Goal: Task Accomplishment & Management: Manage account settings

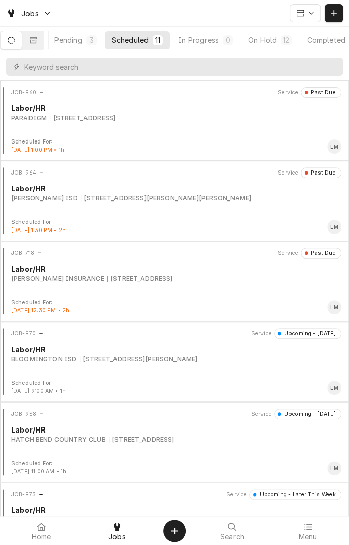
scroll to position [0, 96]
click at [245, 37] on div "On Hold" at bounding box center [238, 40] width 28 height 11
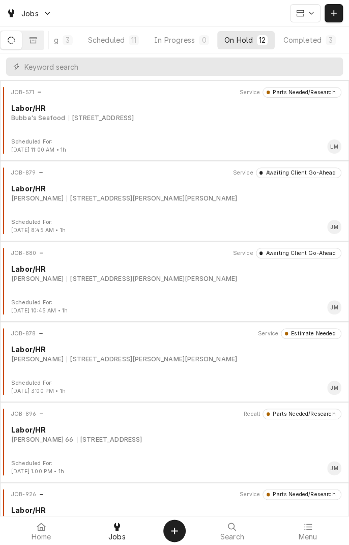
scroll to position [529, 0]
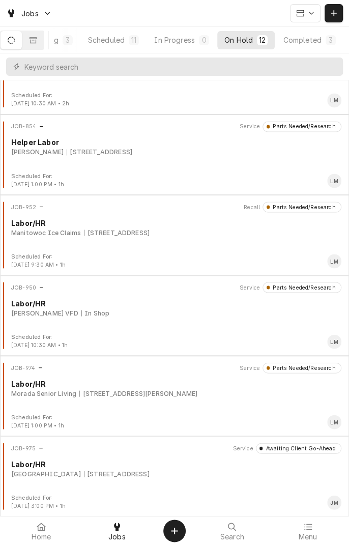
click at [216, 481] on div "JOB-975 Service Awaiting Client Go-Ahead Labor/HR UNIVERSITY OF HOUSTON-VICTORI…" at bounding box center [174, 468] width 341 height 51
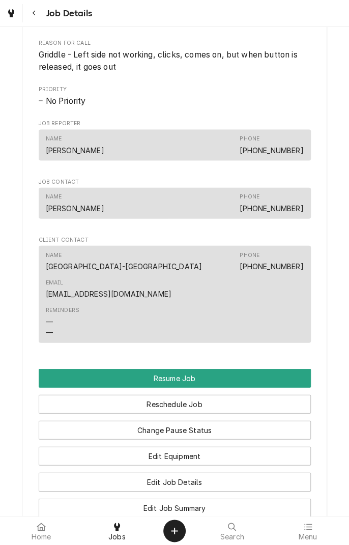
scroll to position [622, 0]
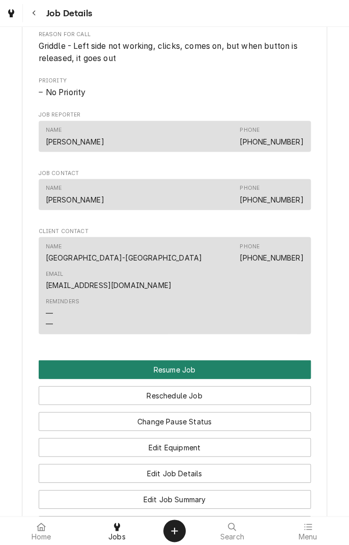
click at [228, 360] on button "Resume Job" at bounding box center [175, 369] width 272 height 19
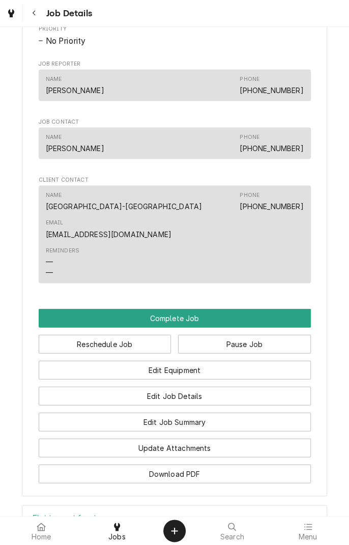
scroll to position [591, 0]
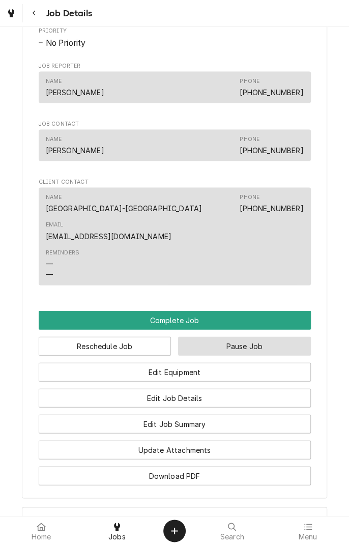
click at [246, 336] on button "Pause Job" at bounding box center [244, 345] width 133 height 19
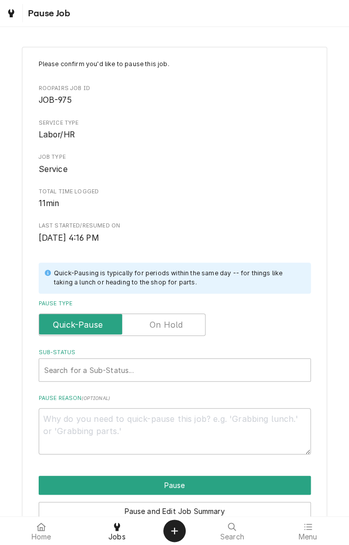
click at [174, 323] on label "Pause Type" at bounding box center [122, 324] width 167 height 22
click at [174, 323] on input "Pause Type" at bounding box center [122, 324] width 158 height 22
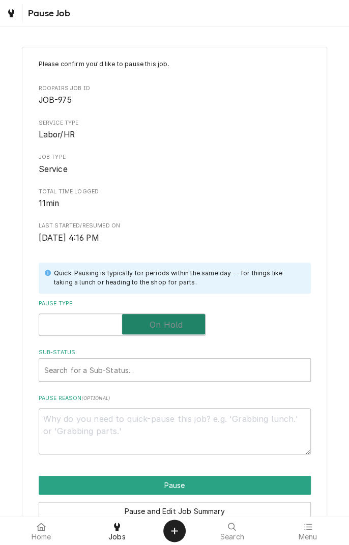
checkbox input "true"
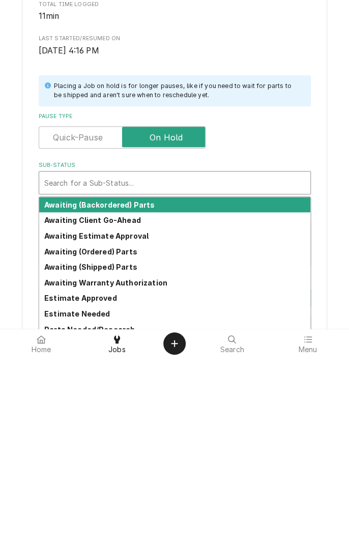
click at [129, 441] on strong "Awaiting (Ordered) Parts" at bounding box center [90, 439] width 93 height 9
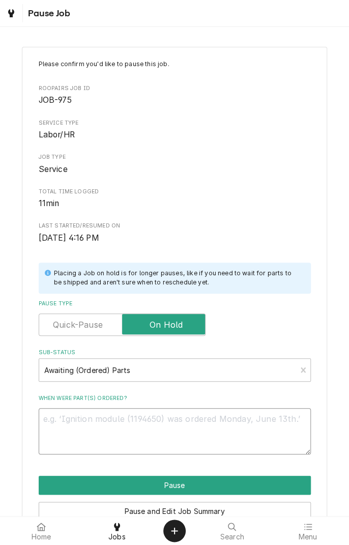
click at [205, 422] on textarea "When were part(s) ordered?" at bounding box center [175, 431] width 272 height 46
type textarea "x"
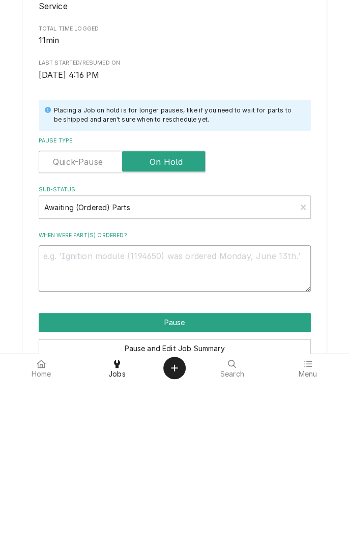
type textarea "N"
type textarea "x"
type textarea "Ne"
type textarea "x"
type textarea "Nee"
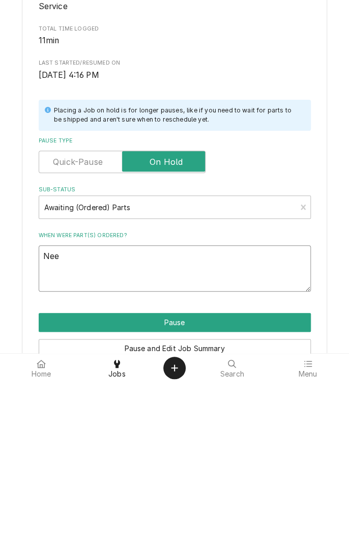
type textarea "x"
type textarea "Need"
type textarea "x"
type textarea "Need"
type textarea "x"
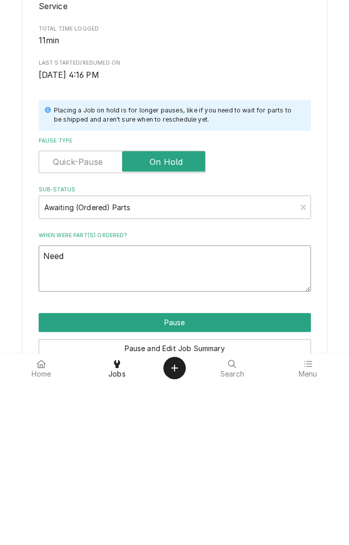
type textarea "Need s"
type textarea "x"
type textarea "Need sa"
type textarea "x"
type textarea "Need saf"
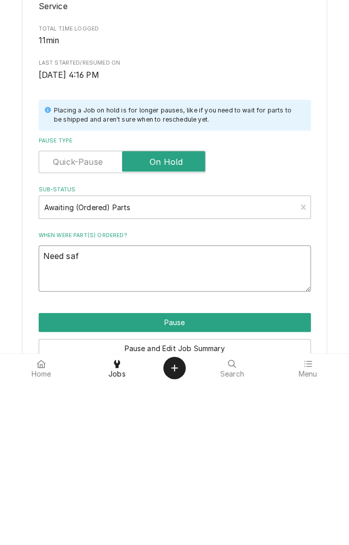
type textarea "x"
type textarea "Need safety"
type textarea "x"
type textarea "Need safety v"
type textarea "x"
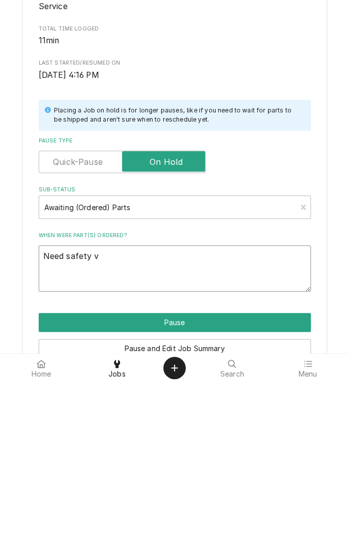
type textarea "Need safety va"
type textarea "x"
type textarea "Need safety valve"
type textarea "x"
type textarea "Need safety valve"
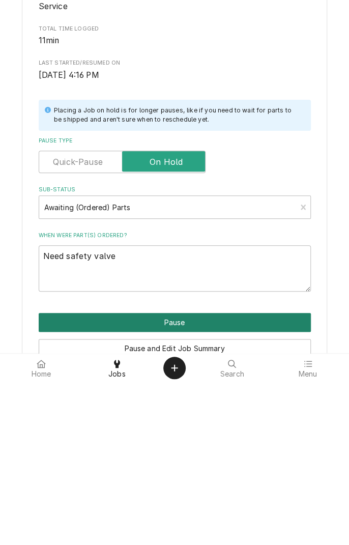
click at [206, 478] on button "Pause" at bounding box center [175, 485] width 272 height 19
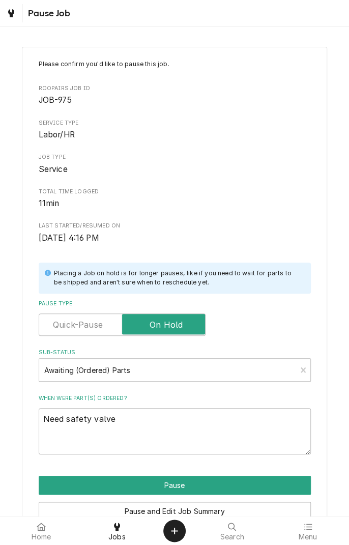
type textarea "x"
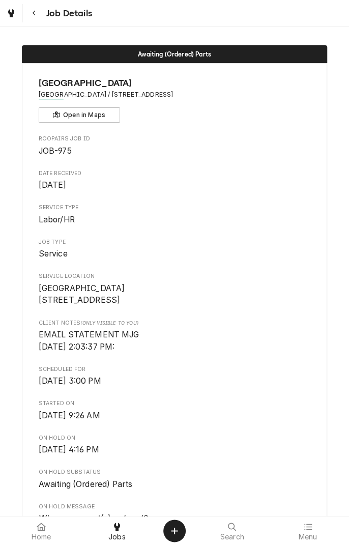
click at [14, 13] on div "Dynamic Content Wrapper" at bounding box center [11, 13] width 10 height 12
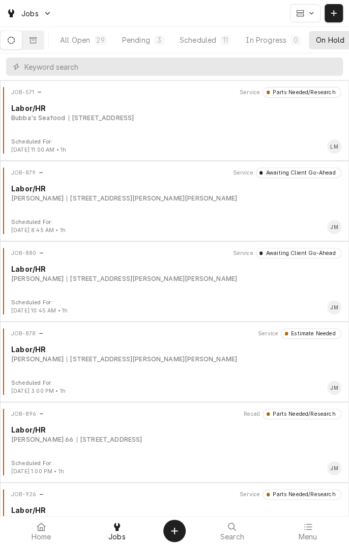
click at [37, 42] on icon "Dynamic Content Wrapper" at bounding box center [33, 40] width 7 height 7
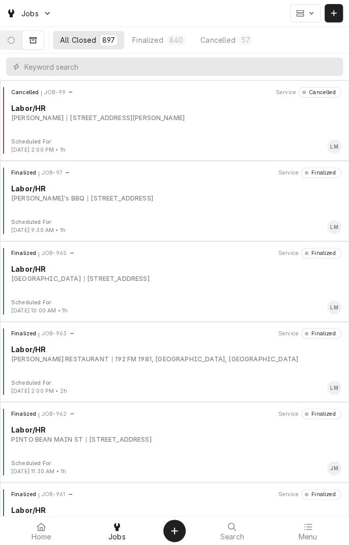
click at [15, 43] on icon "Dynamic Content Wrapper" at bounding box center [11, 40] width 7 height 7
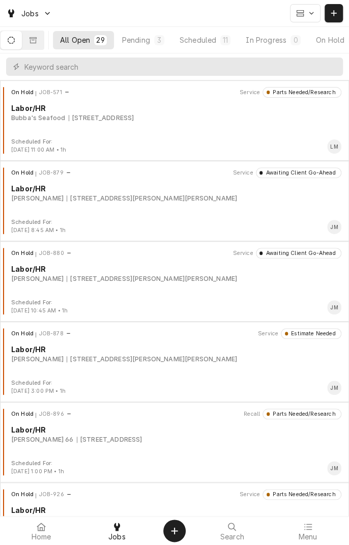
click at [90, 39] on div "All Open" at bounding box center [75, 40] width 30 height 11
click at [216, 43] on div "Scheduled" at bounding box center [198, 40] width 37 height 11
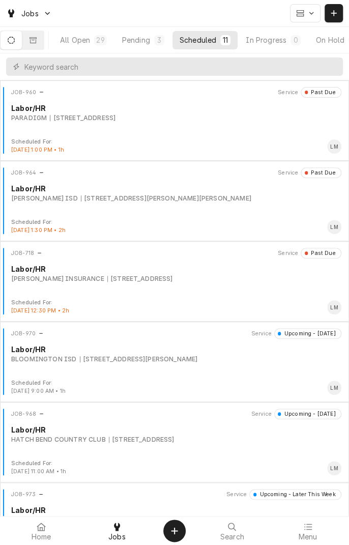
click at [37, 38] on icon "Dynamic Content Wrapper" at bounding box center [33, 40] width 7 height 6
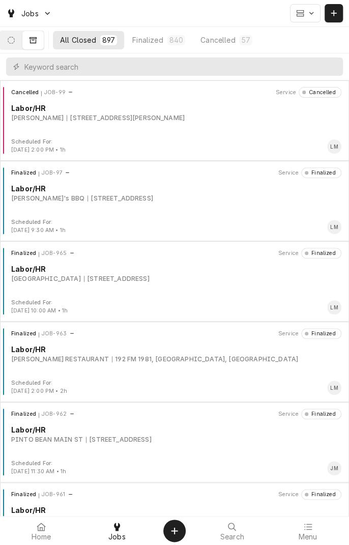
click at [17, 45] on button "Dynamic Content Wrapper" at bounding box center [11, 40] width 21 height 18
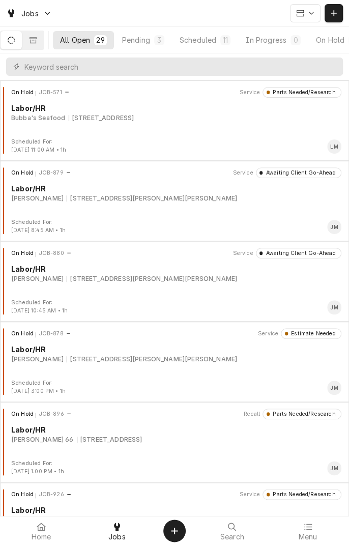
click at [143, 42] on div "Pending" at bounding box center [136, 40] width 28 height 11
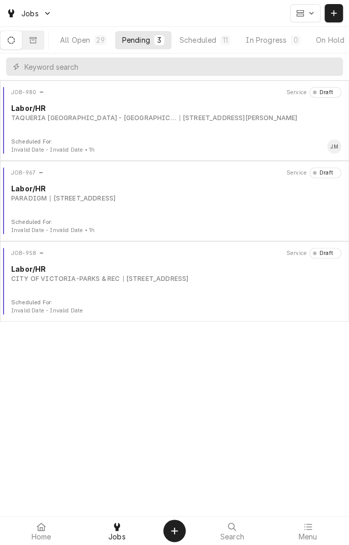
click at [101, 127] on div "JOB-980 Service Draft Labor/HR TAQUERIA GUADALAJARA - VICTORIA 2301 N BEN JORDA…" at bounding box center [174, 112] width 341 height 51
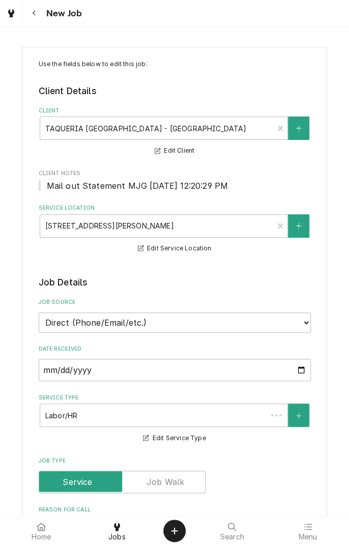
type textarea "x"
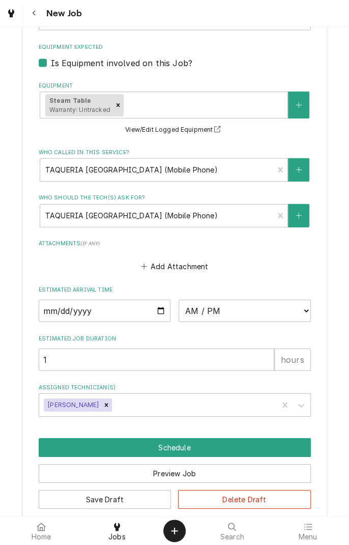
scroll to position [714, 0]
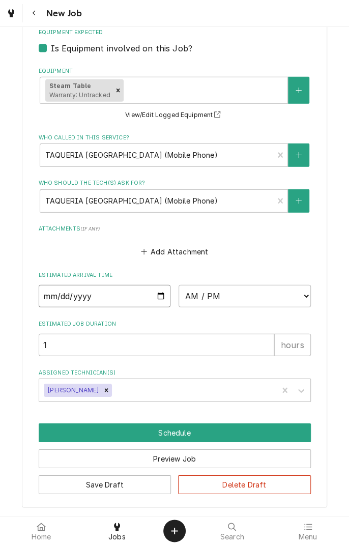
click at [151, 292] on input "Date" at bounding box center [105, 296] width 132 height 22
type input "[DATE]"
type textarea "x"
click at [237, 298] on select "AM / PM 6:00 AM 6:15 AM 6:30 AM 6:45 AM 7:00 AM 7:15 AM 7:30 AM 7:45 AM 8:00 AM…" at bounding box center [245, 296] width 132 height 22
select select "04:45:00"
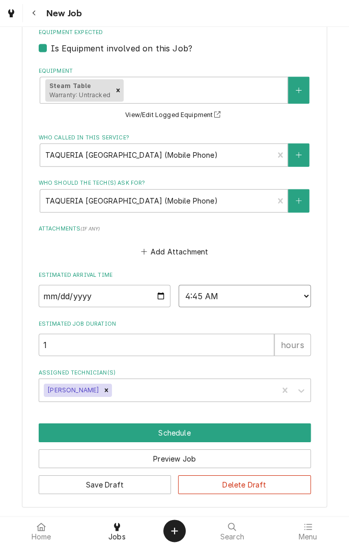
click at [179, 285] on select "AM / PM 6:00 AM 6:15 AM 6:30 AM 6:45 AM 7:00 AM 7:15 AM 7:30 AM 7:45 AM 8:00 AM…" at bounding box center [245, 296] width 132 height 22
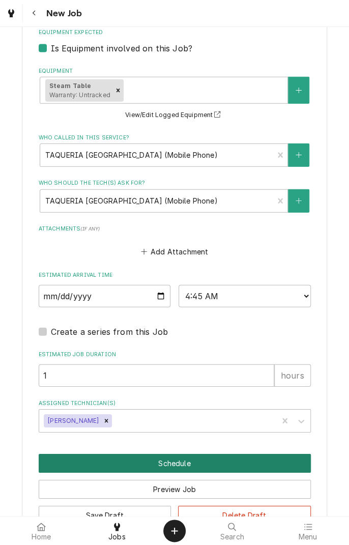
click at [185, 457] on button "Schedule" at bounding box center [175, 463] width 272 height 19
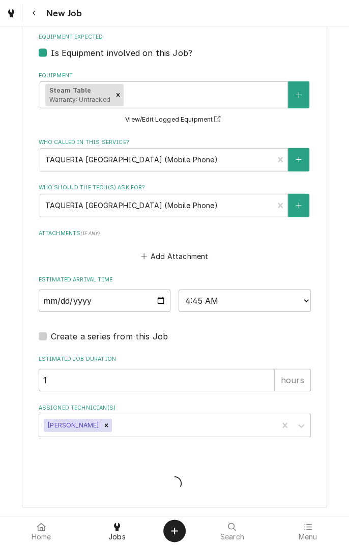
scroll to position [709, 0]
type textarea "x"
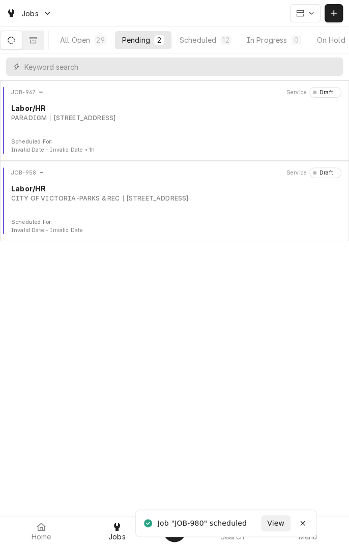
click at [84, 44] on div "All Open" at bounding box center [75, 40] width 30 height 11
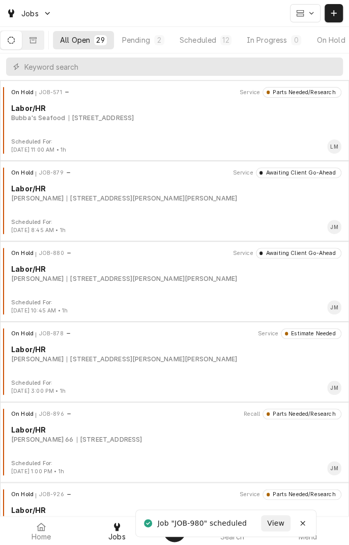
click at [208, 35] on div "Scheduled" at bounding box center [198, 40] width 37 height 11
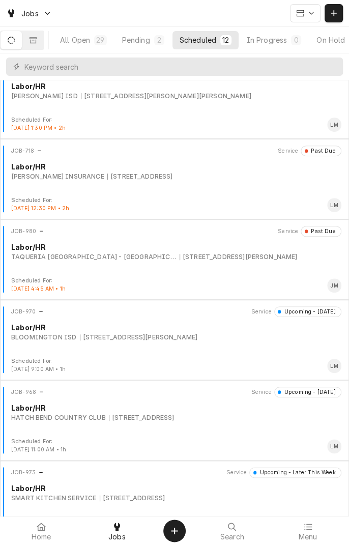
scroll to position [102, 0]
click at [221, 253] on div "[STREET_ADDRESS][PERSON_NAME]" at bounding box center [239, 256] width 118 height 9
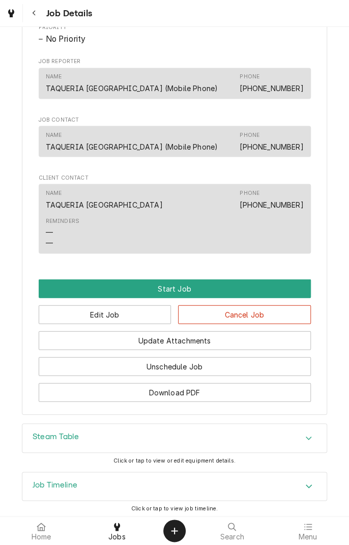
scroll to position [587, 0]
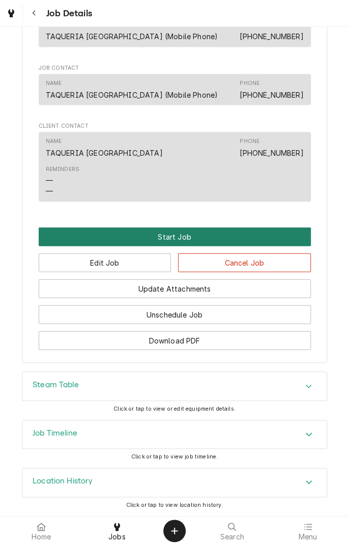
click at [263, 234] on button "Start Job" at bounding box center [175, 236] width 272 height 19
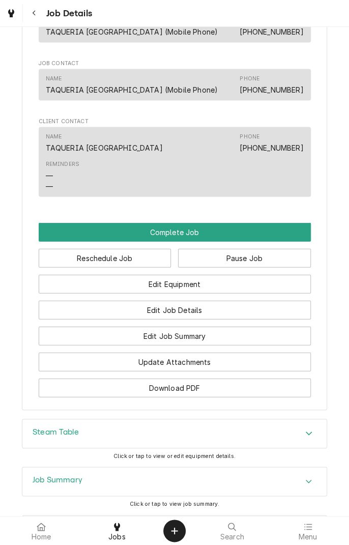
scroll to position [616, 0]
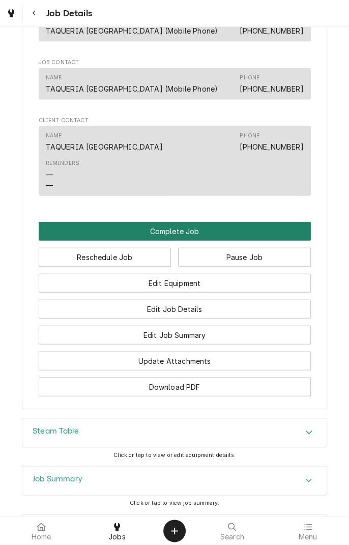
click at [208, 239] on button "Complete Job" at bounding box center [175, 230] width 272 height 19
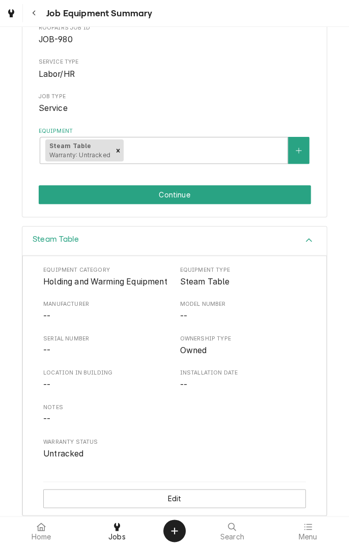
scroll to position [125, 0]
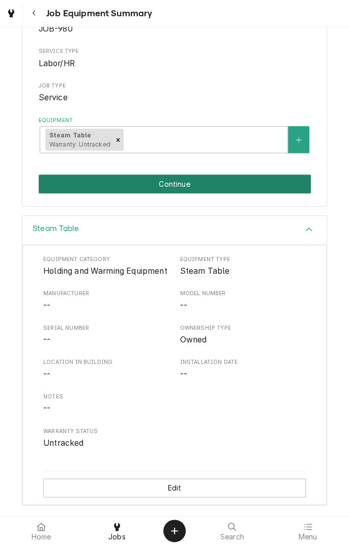
click at [279, 175] on button "Continue" at bounding box center [175, 184] width 272 height 19
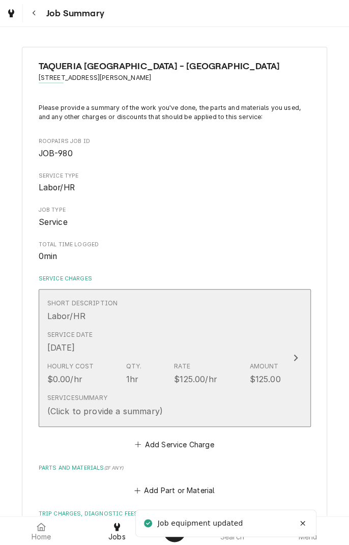
click at [190, 321] on div "Short Description Labor/HR" at bounding box center [164, 311] width 234 height 32
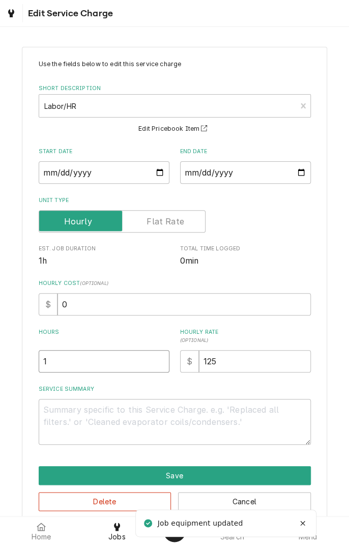
click at [126, 359] on input "1" at bounding box center [104, 361] width 131 height 22
type textarea "x"
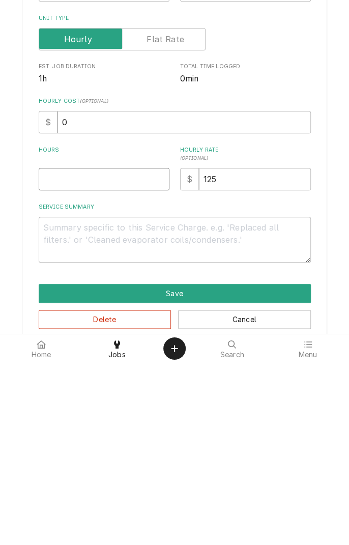
type textarea "x"
type input "2"
type textarea "x"
type input "2"
click at [200, 414] on textarea "Service Summary" at bounding box center [175, 422] width 272 height 46
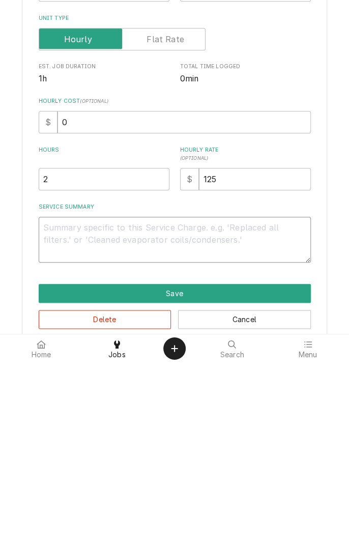
type textarea "x"
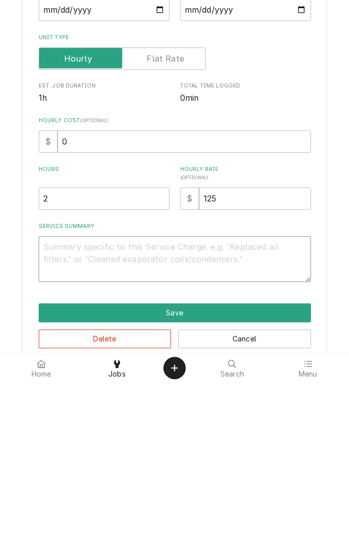
click at [218, 414] on textarea "Service Summary" at bounding box center [175, 422] width 272 height 46
type textarea "F"
type textarea "x"
type textarea "Fo"
type textarea "x"
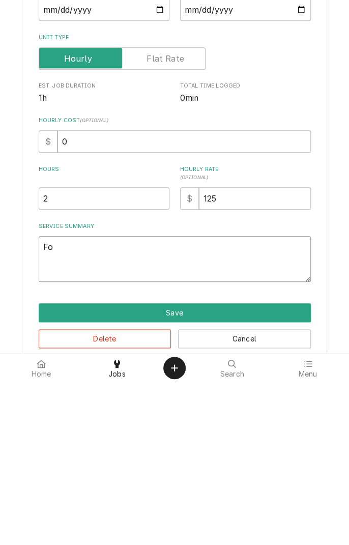
type textarea "Found"
type textarea "x"
type textarea "Found it"
type textarea "x"
type textarea "Found it"
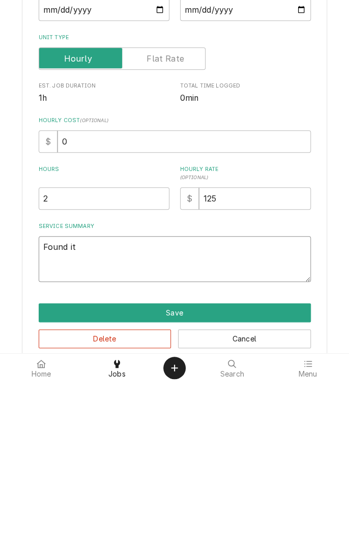
type textarea "x"
type textarea "Found i"
type textarea "x"
type textarea "Found"
type textarea "x"
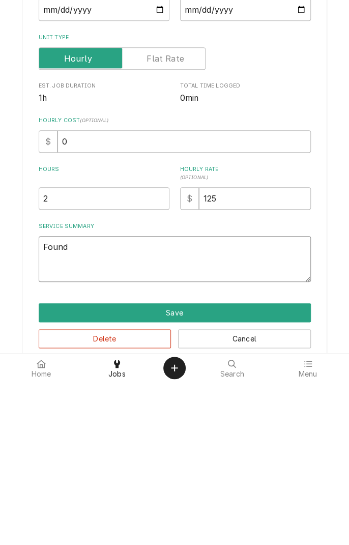
type textarea "Found"
type textarea "x"
type textarea "Foun"
type textarea "x"
type textarea "Fou"
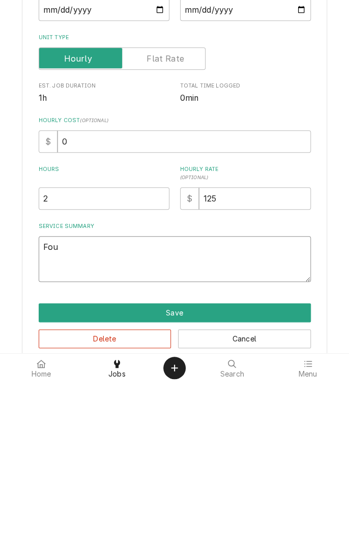
type textarea "x"
type textarea "Fo"
type textarea "x"
type textarea "F"
type textarea "x"
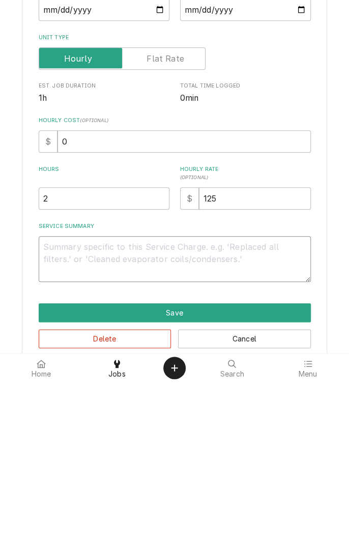
type textarea "x"
type textarea "S"
type textarea "x"
type textarea "St"
type textarea "x"
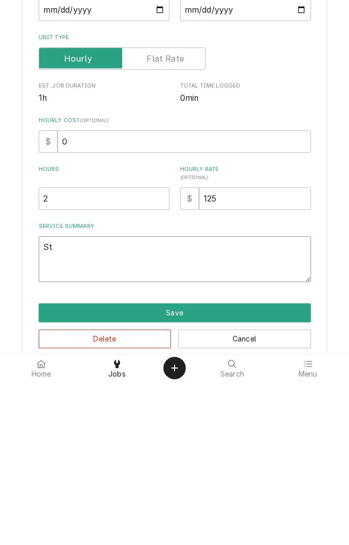
type textarea "Ste"
type textarea "x"
type textarea "Stea"
type textarea "x"
type textarea "Steam"
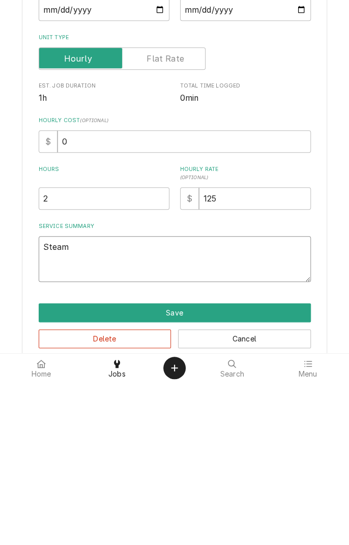
type textarea "x"
type textarea "Steam"
type textarea "x"
type textarea "Steam t"
type textarea "x"
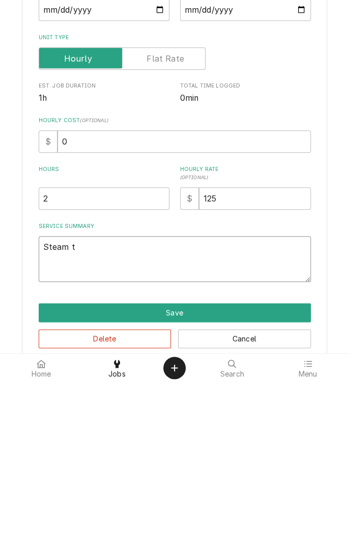
type textarea "Steam ta"
type textarea "x"
type textarea "Steam tab"
type textarea "x"
type textarea "Steam table"
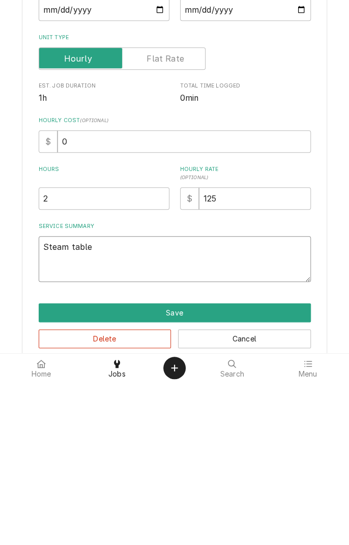
type textarea "x"
type textarea "Steam table"
type textarea "x"
type textarea "Steam table."
type textarea "x"
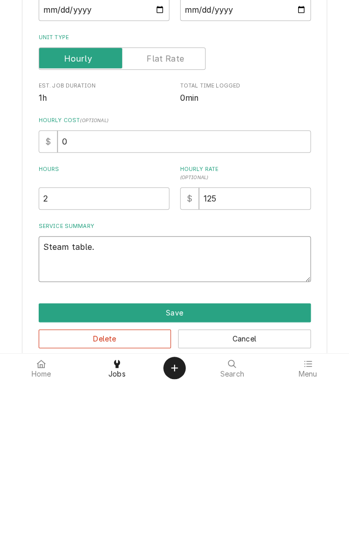
type textarea "Steam table."
type textarea "x"
type textarea "Steam table. 3"
type textarea "x"
type textarea "Steam table. 3"
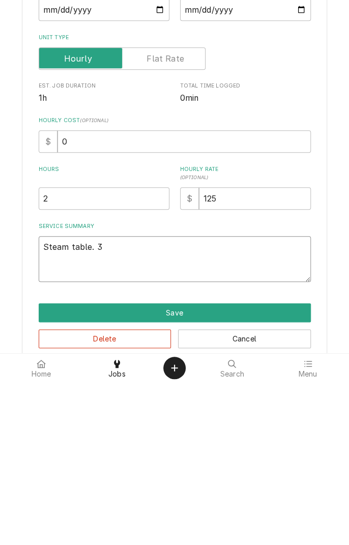
type textarea "x"
type textarea "Steam table. 3 w"
type textarea "x"
type textarea "Steam table. 3 we"
type textarea "x"
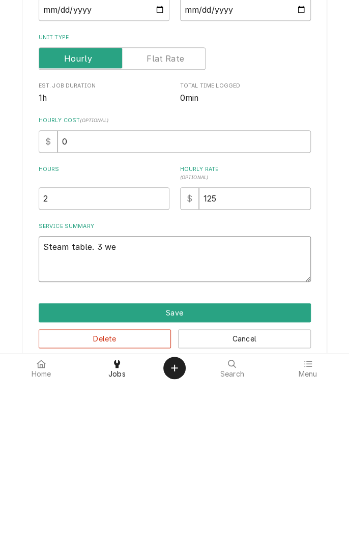
type textarea "Steam table. 3 wel"
type textarea "x"
type textarea "Steam table. 3 well"
type textarea "x"
type textarea "Steam table. 3 wells"
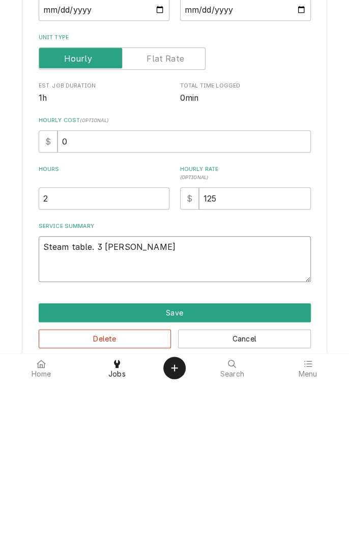
type textarea "x"
type textarea "Steam table. 3 wells"
type textarea "x"
type textarea "Steam table. 3 wells n"
type textarea "x"
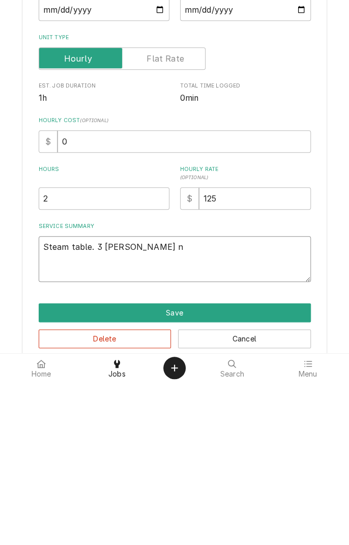
type textarea "Steam table. 3 wells no"
type textarea "x"
type textarea "Steam table. 3 wells not"
type textarea "x"
type textarea "Steam table. 3 wells not"
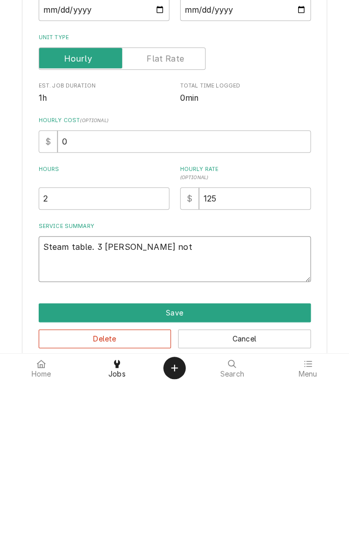
type textarea "x"
type textarea "Steam table. 3 wells not w"
type textarea "x"
type textarea "Steam table. 3 wells not working"
type textarea "x"
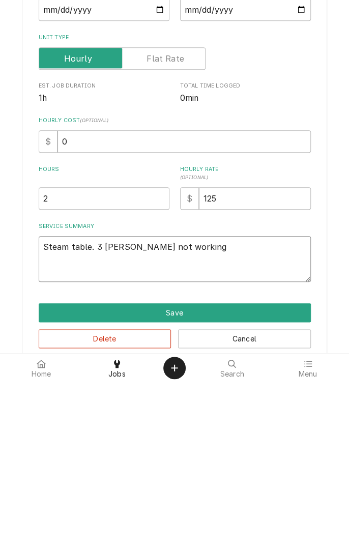
type textarea "Steam table. 3 wells not working"
type textarea "x"
type textarea "Steam table. 3 wells not working."
type textarea "x"
type textarea "Steam table. 3 wells not working."
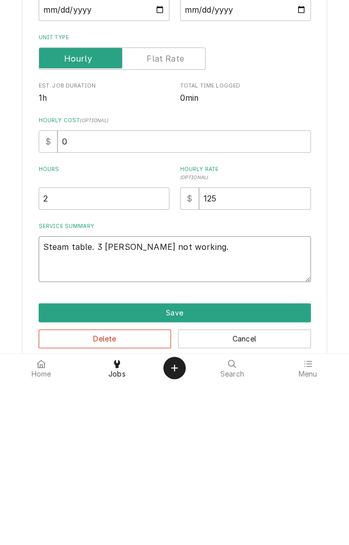
type textarea "x"
type textarea "Steam table. 3 wells not working. F"
type textarea "x"
type textarea "Steam table. 3 wells not working. Fo"
type textarea "x"
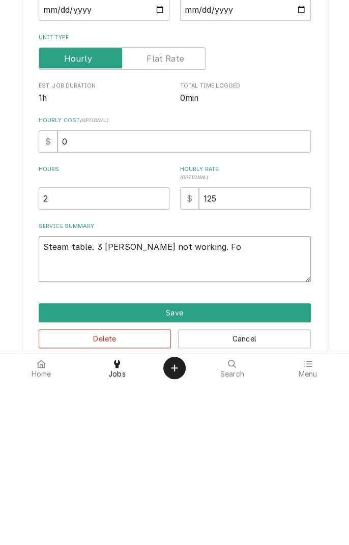
type textarea "Steam table. 3 wells not working. Found"
type textarea "x"
type textarea "Steam table. 3 wells not working. Found p"
type textarea "x"
type textarea "Steam table. 3 wells not working. Found po"
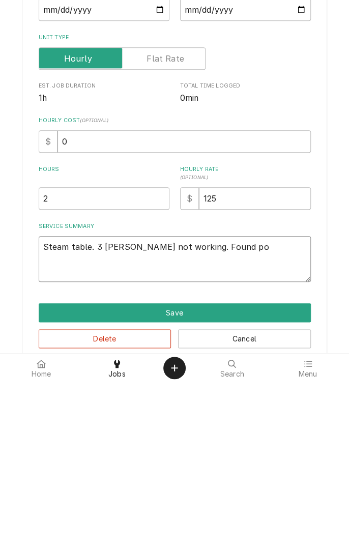
type textarea "x"
type textarea "Steam table. 3 wells not working. Found pow"
type textarea "x"
type textarea "Steam table. 3 wells not working. Found powe"
type textarea "x"
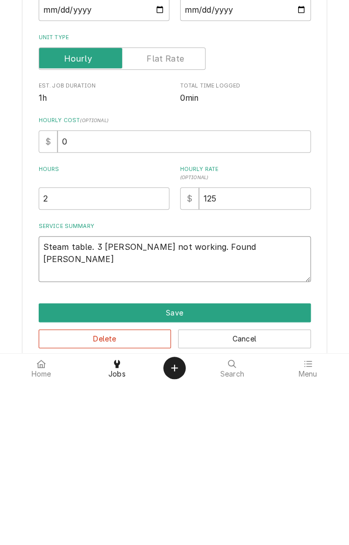
type textarea "Steam table. 3 wells not working. Found power"
type textarea "x"
type textarea "Steam table. 3 wells not working. Found powerv"
type textarea "x"
type textarea "Steam table. 3 wells not working. Found powerva"
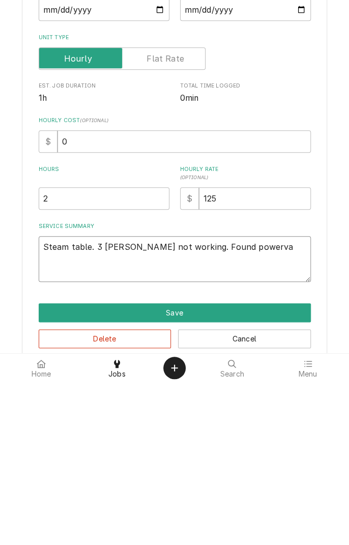
type textarea "x"
type textarea "Steam table. 3 wells not working. Found powervat"
type textarea "x"
type textarea "Steam table. 3 wells not working. Found powerva"
type textarea "x"
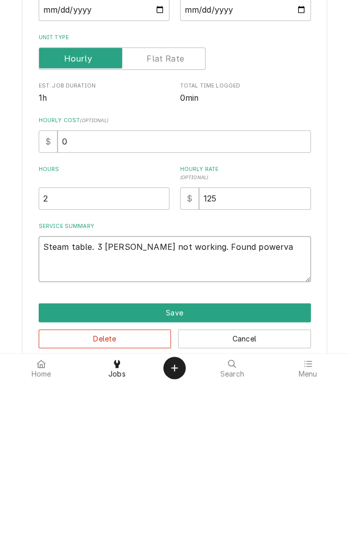
type textarea "Steam table. 3 wells not working. Found powerv"
type textarea "x"
type textarea "Steam table. 3 wells not working. Found power"
type textarea "x"
type textarea "Steam table. 3 wells not working. Found power"
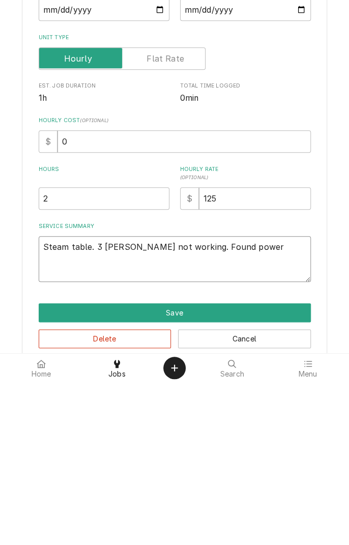
type textarea "x"
type textarea "Steam table. 3 wells not working. Found power a"
type textarea "x"
type textarea "Steam table. 3 wells not working. Found power at"
type textarea "x"
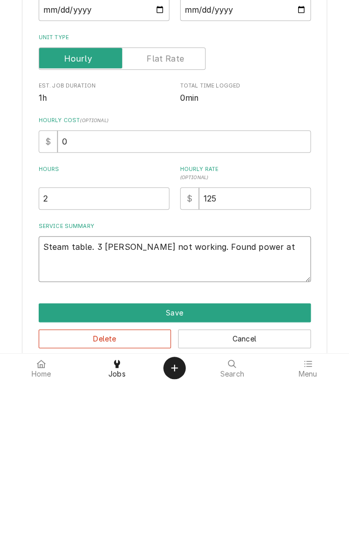
type textarea "Steam table. 3 wells not working. Found power at"
type textarea "x"
type textarea "Steam table. 3 wells not working. Found power at c"
type textarea "x"
type textarea "Steam table. 3 wells not working. Found power at co"
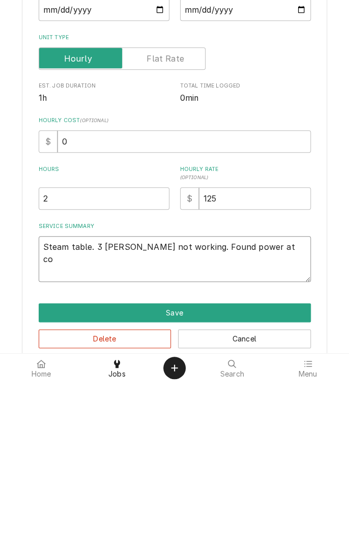
type textarea "x"
type textarea "Steam table. 3 wells not working. Found power at con"
type textarea "x"
type textarea "Steam table. 3 wells not working. Found power at cont"
type textarea "x"
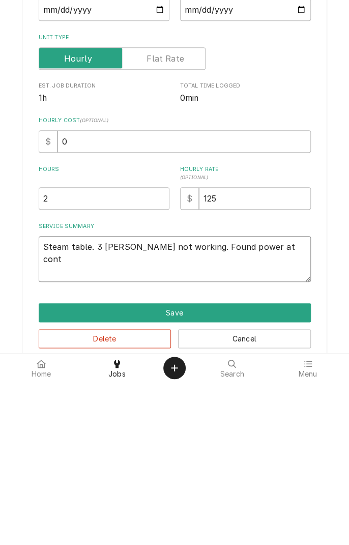
type textarea "Steam table. 3 wells not working. Found power at conta"
type textarea "x"
type textarea "Steam table. 3 wells not working. Found power at contac"
type textarea "x"
type textarea "Steam table. 3 wells not working. Found power at contact"
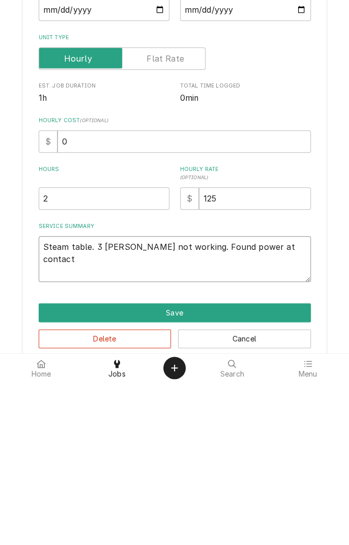
type textarea "x"
type textarea "Steam table. 3 wells not working. Found power at contacto"
type textarea "x"
type textarea "Steam table. 3 wells not working. Found power at contactor"
type textarea "x"
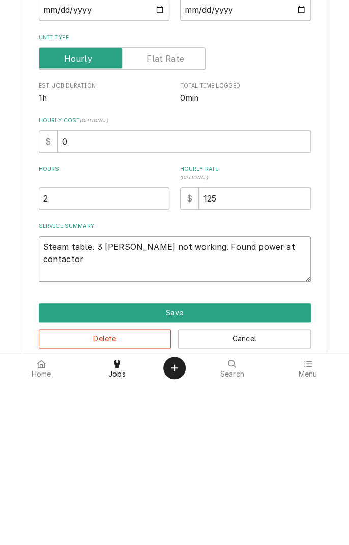
type textarea "Steam table. 3 wells not working. Found power at contactor"
type textarea "x"
type textarea "Steam table. 3 wells not working. Found power at contactor b"
type textarea "x"
type textarea "Steam table. 3 wells not working. Found power at contactor bu"
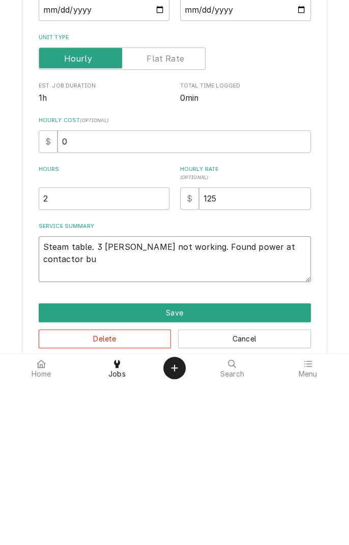
type textarea "x"
type textarea "Steam table. 3 wells not working. Found power at contactor but"
type textarea "x"
type textarea "Steam table. 3 wells not working. Found power at contactor but"
type textarea "x"
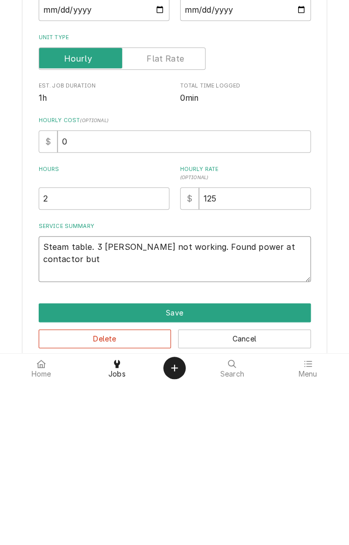
type textarea "Steam table. 3 wells not working. Found power at contactor but n"
type textarea "x"
type textarea "Steam table. 3 wells not working. Found power at contactor but no"
type textarea "x"
type textarea "Steam table. 3 wells not working. Found power at contactor but not"
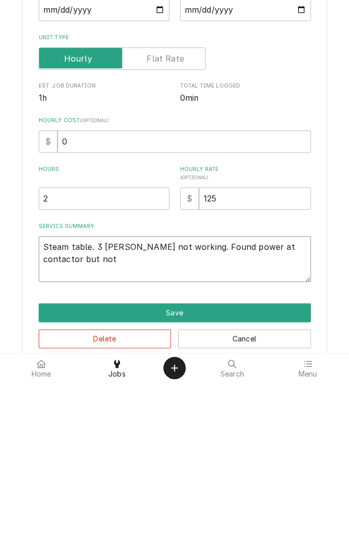
type textarea "x"
type textarea "Steam table. 3 wells not working. Found power at contactor but noth"
type textarea "x"
type textarea "Steam table. 3 wells not working. Found power at contactor but nothing"
type textarea "x"
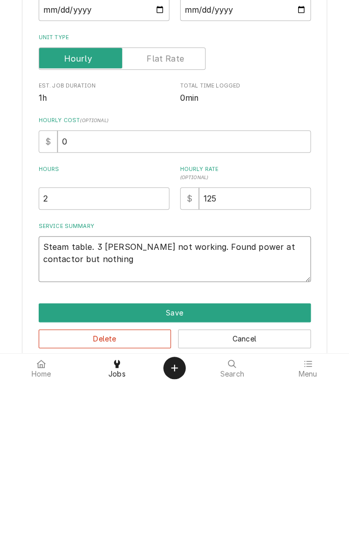
type textarea "Steam table. 3 wells not working. Found power at contactor but nothing c"
type textarea "x"
type textarea "Steam table. 3 wells not working. Found power at contactor but nothing co"
type textarea "x"
type textarea "Steam table. 3 wells not working. Found power at contactor but nothing com"
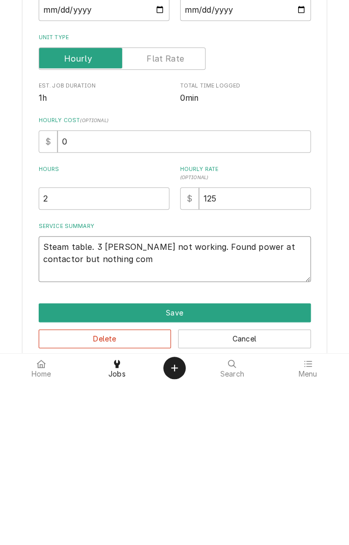
type textarea "x"
type textarea "Steam table. 3 wells not working. Found power at contactor but nothing coming"
type textarea "x"
type textarea "Steam table. 3 wells not working. Found power at contactor but nothing coming o"
type textarea "x"
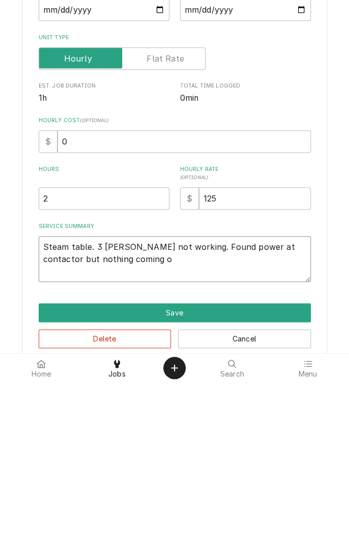
type textarea "Steam table. 3 wells not working. Found power at contactor but nothing coming ou"
type textarea "x"
type textarea "Steam table. 3 wells not working. Found power at contactor but nothing coming o…"
type textarea "x"
type textarea "Steam table. 3 wells not working. Found power at contactor but nothing coming o…"
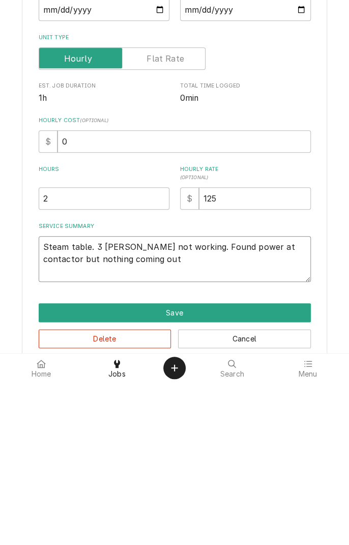
type textarea "x"
type textarea "Steam table. 3 wells not working. Found power at contactor but nothing coming o…"
type textarea "x"
type textarea "Steam table. 3 wells not working. Found power at contactor but nothing coming o…"
type textarea "x"
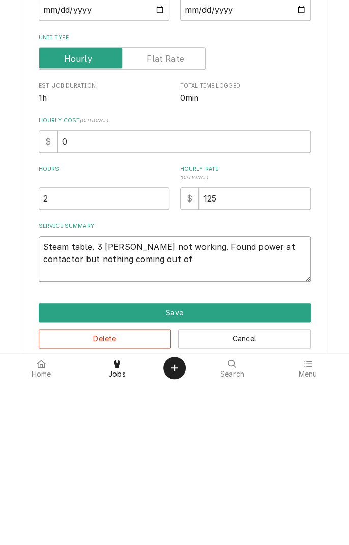
type textarea "Steam table. 3 wells not working. Found power at contactor but nothing coming o…"
type textarea "x"
type textarea "Steam table. 3 wells not working. Found power at contactor but nothing coming o…"
type textarea "x"
type textarea "Steam table. 3 wells not working. Found power at contactor but nothing coming o…"
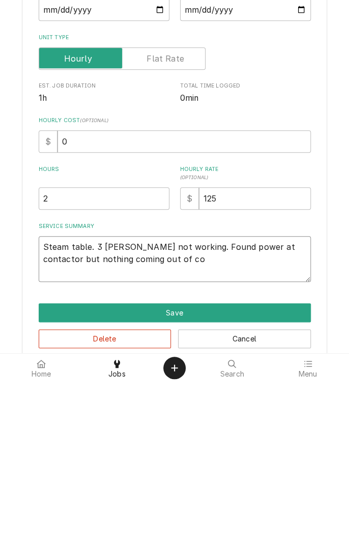
type textarea "x"
type textarea "Steam table. 3 wells not working. Found power at contactor but nothing coming o…"
type textarea "x"
type textarea "Steam table. 3 wells not working. Found power at contactor but nothing coming o…"
type textarea "x"
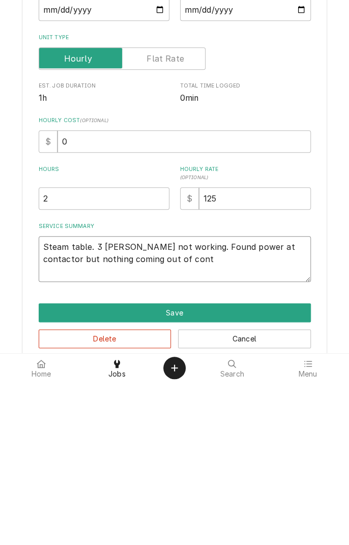
type textarea "Steam table. 3 wells not working. Found power at contactor but nothing coming o…"
type textarea "x"
type textarea "Steam table. 3 wells not working. Found power at contactor but nothing coming o…"
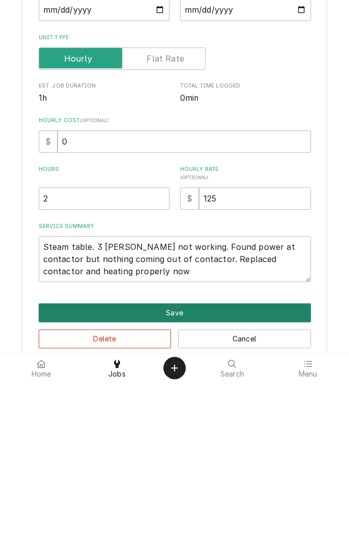
click at [231, 471] on button "Save" at bounding box center [175, 475] width 272 height 19
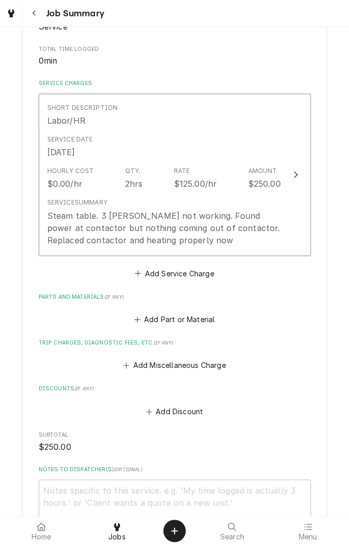
scroll to position [197, 0]
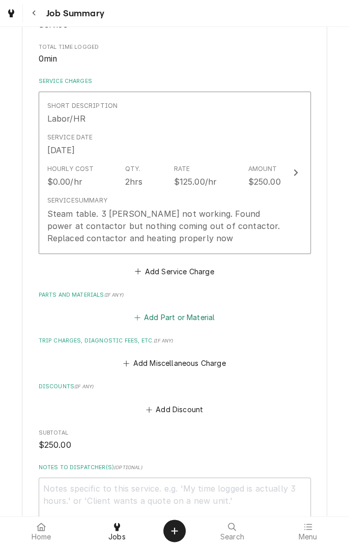
click at [186, 314] on button "Add Part or Material" at bounding box center [174, 317] width 84 height 14
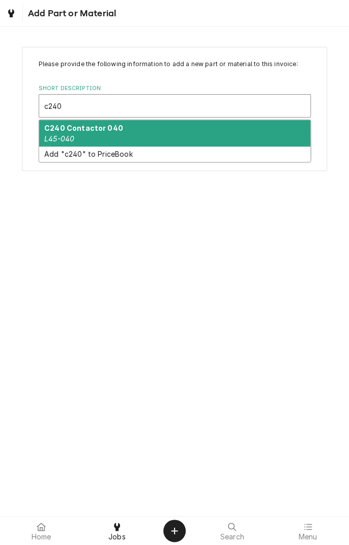
click at [112, 135] on div "C240 Contactor 040 L45-040" at bounding box center [174, 133] width 271 height 26
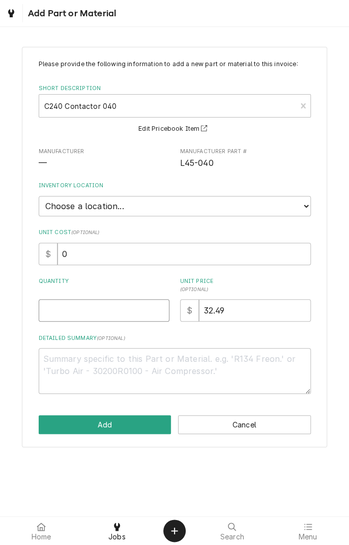
click at [79, 310] on input "Quantity" at bounding box center [104, 310] width 131 height 22
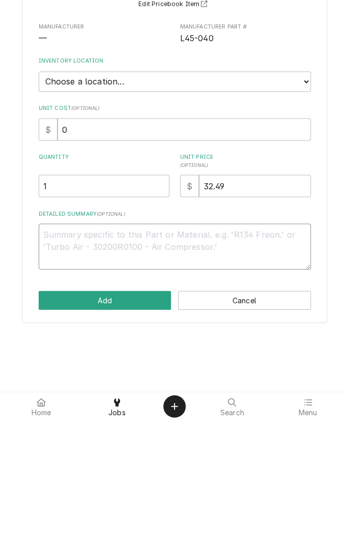
click at [152, 362] on textarea "Detailed Summary ( optional )" at bounding box center [175, 371] width 272 height 46
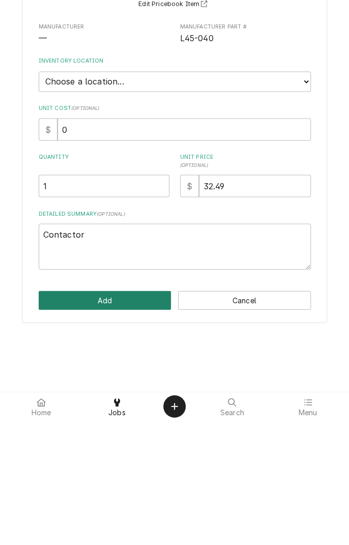
click at [121, 417] on button "Add" at bounding box center [105, 424] width 133 height 19
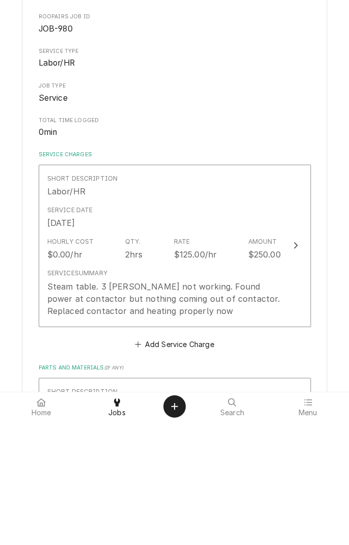
scroll to position [197, 0]
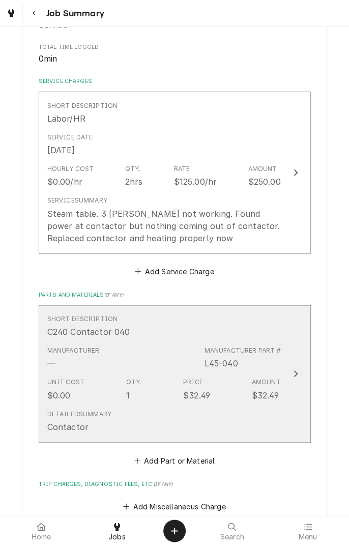
click at [208, 338] on div "Short Description C240 Contactor 040" at bounding box center [164, 326] width 234 height 32
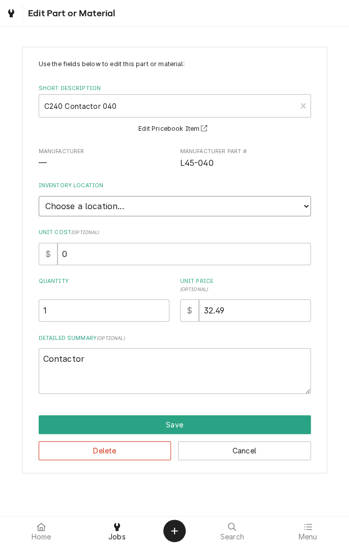
click at [198, 203] on select "Choose a location... Gino's Truck Jason's Truck Skips Service Warehouse" at bounding box center [175, 206] width 272 height 20
click at [39, 196] on select "Choose a location... Gino's Truck Jason's Truck Skips Service Warehouse" at bounding box center [175, 206] width 272 height 20
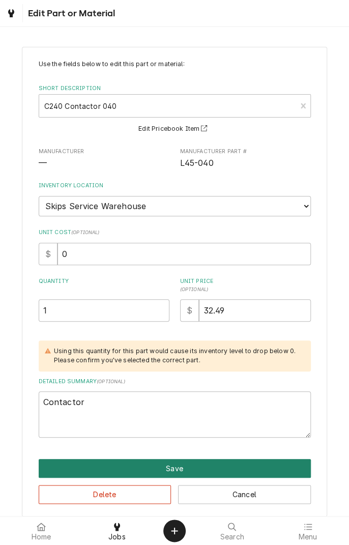
click at [165, 466] on button "Save" at bounding box center [175, 468] width 272 height 19
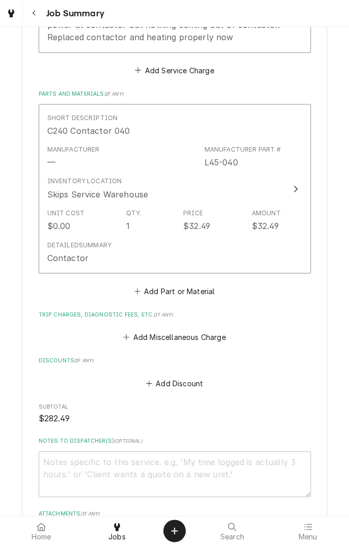
scroll to position [400, 0]
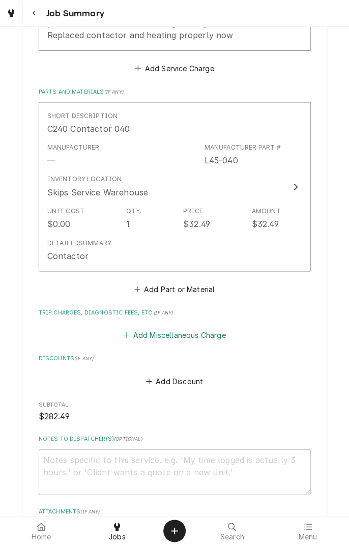
click at [184, 333] on button "Add Miscellaneous Charge" at bounding box center [175, 335] width 106 height 14
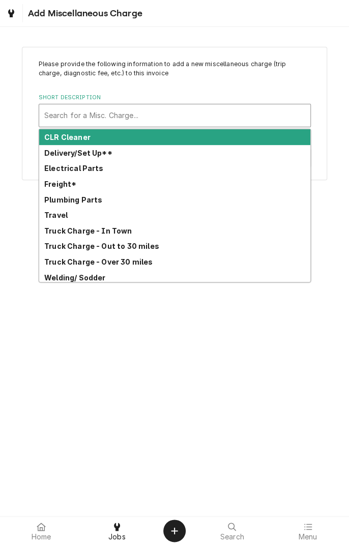
click at [121, 231] on strong "Truck Charge - In Town" at bounding box center [88, 230] width 88 height 9
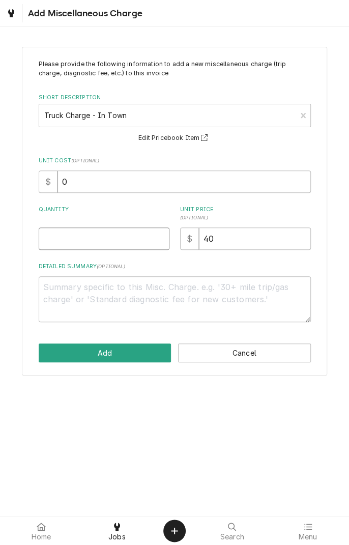
click at [138, 234] on input "Quantity" at bounding box center [104, 238] width 131 height 22
click at [158, 291] on textarea "Detailed Summary ( optional )" at bounding box center [175, 299] width 272 height 46
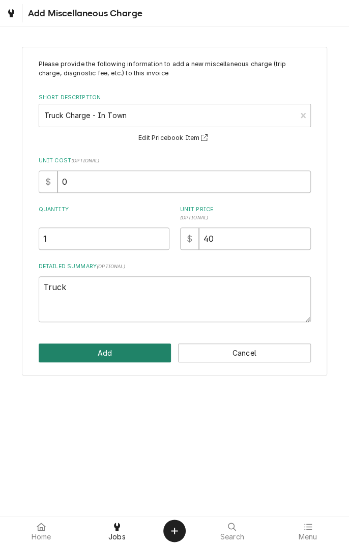
click at [139, 347] on button "Add" at bounding box center [105, 352] width 133 height 19
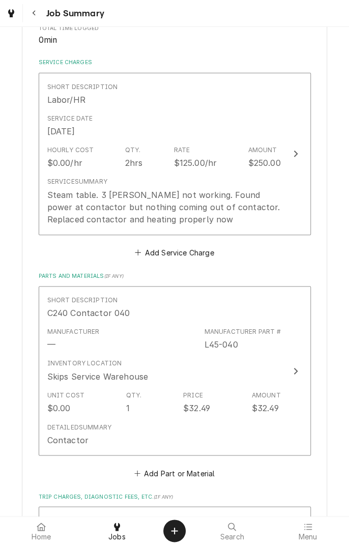
scroll to position [216, 0]
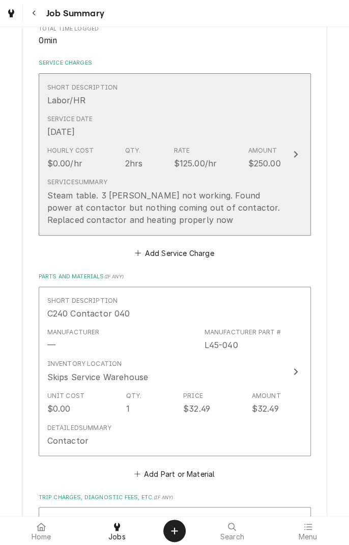
click at [117, 194] on div "Steam table. 3 wells not working. Found power at contactor but nothing coming o…" at bounding box center [164, 207] width 234 height 37
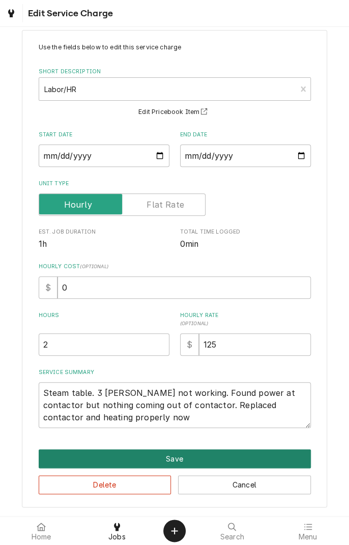
click at [196, 457] on button "Save" at bounding box center [175, 458] width 272 height 19
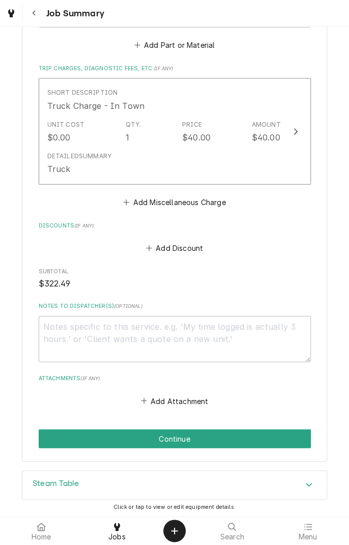
scroll to position [693, 0]
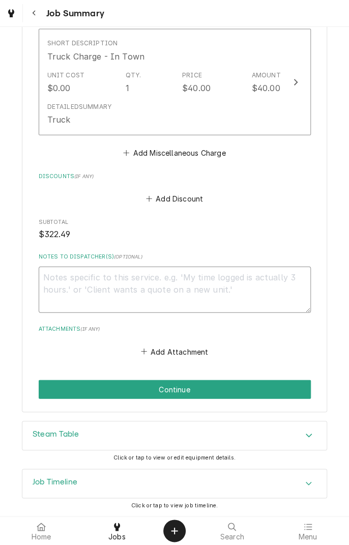
click at [213, 281] on textarea "Notes to Dispatcher(s) ( optional )" at bounding box center [175, 290] width 272 height 46
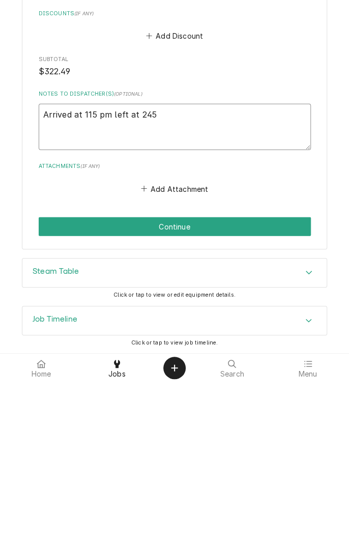
click at [94, 280] on textarea "Arrived at 115 pm left at 245" at bounding box center [175, 290] width 272 height 46
click at [133, 281] on textarea "Arrived at 1 pm left at 245" at bounding box center [175, 290] width 272 height 46
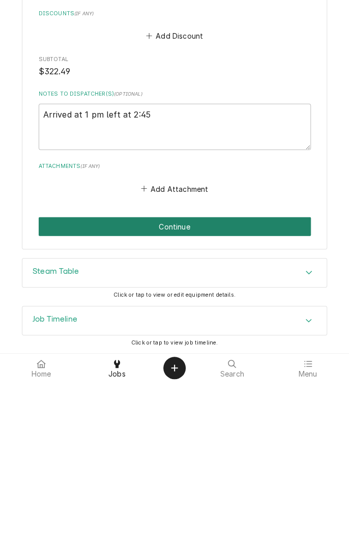
click at [220, 389] on button "Continue" at bounding box center [175, 389] width 272 height 19
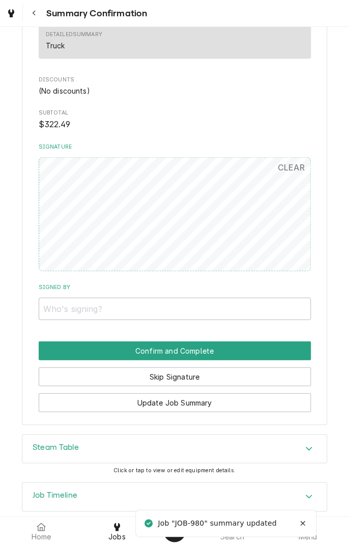
scroll to position [662, 0]
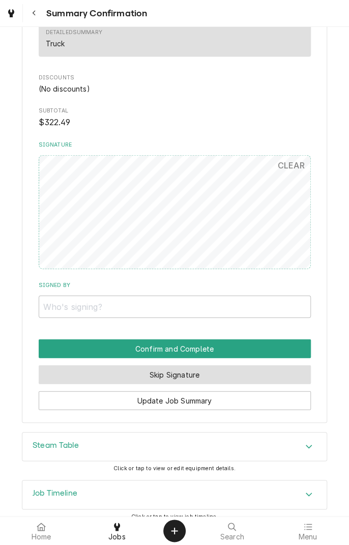
click at [274, 365] on button "Skip Signature" at bounding box center [175, 374] width 272 height 19
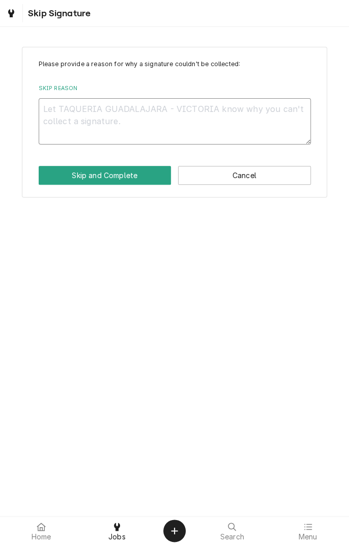
click at [197, 112] on textarea "Skip Reason" at bounding box center [175, 121] width 272 height 46
type textarea "x"
type textarea "C"
type textarea "x"
type textarea "Co"
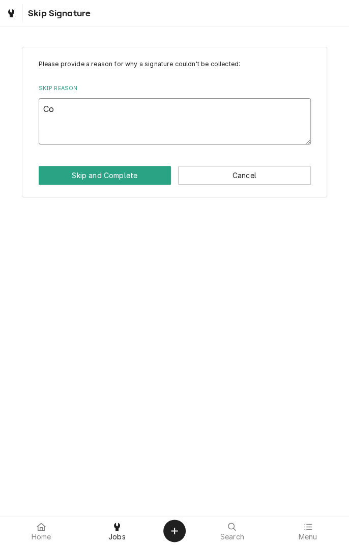
type textarea "x"
type textarea "Com"
type textarea "x"
type textarea "Comp"
type textarea "x"
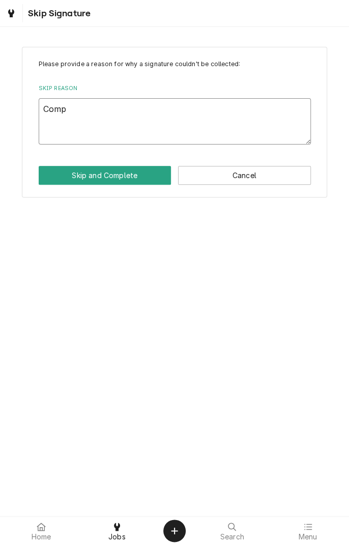
type textarea "Compl"
type textarea "x"
type textarea "Completed"
type textarea "x"
type textarea "Completed at"
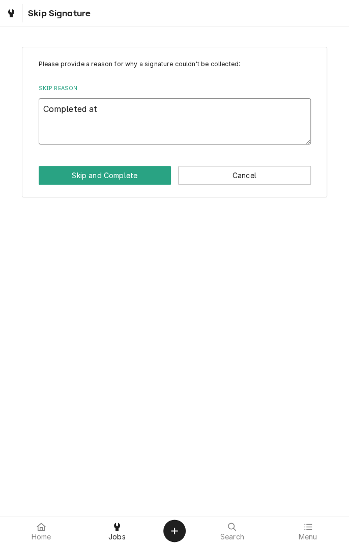
type textarea "x"
type textarea "Completed at shop"
type textarea "x"
type textarea "Completed at shop"
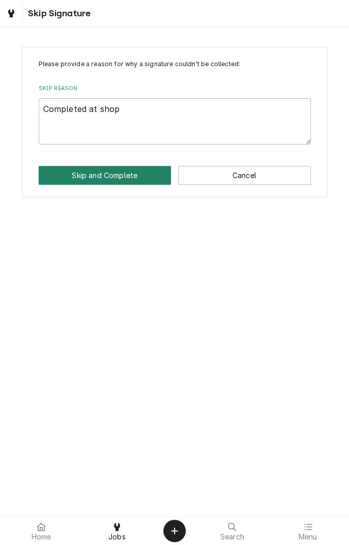
click at [129, 169] on button "Skip and Complete" at bounding box center [105, 175] width 133 height 19
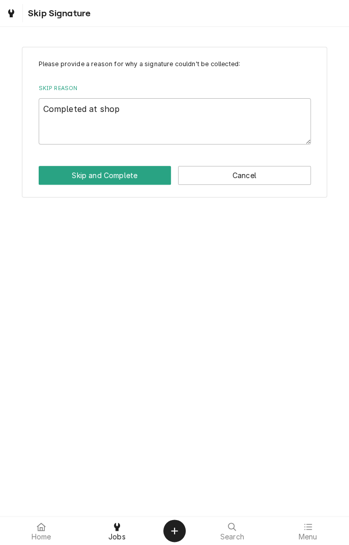
type textarea "x"
